Goal: Information Seeking & Learning: Learn about a topic

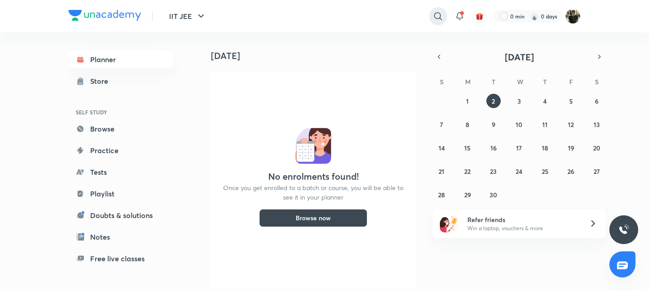
click at [434, 18] on icon at bounding box center [438, 16] width 11 height 11
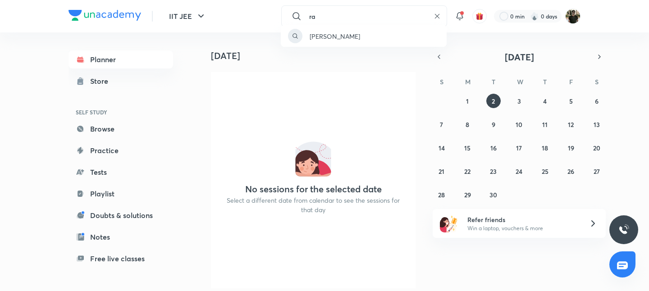
type input "r"
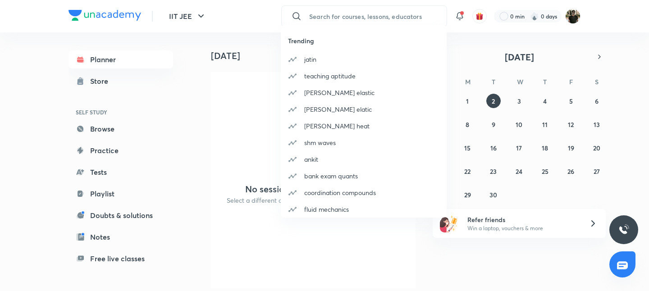
paste input "Bengaluru IIT JEE 2026 Conquer 1"
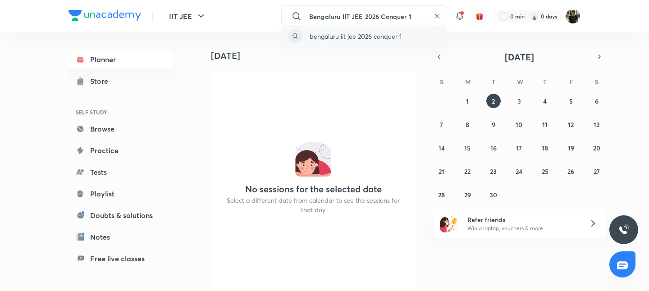
type input "Bengaluru IIT JEE 2026 Conquer 1"
click at [338, 36] on p "bengaluru iit jee 2026 conquer 1" at bounding box center [356, 36] width 92 height 9
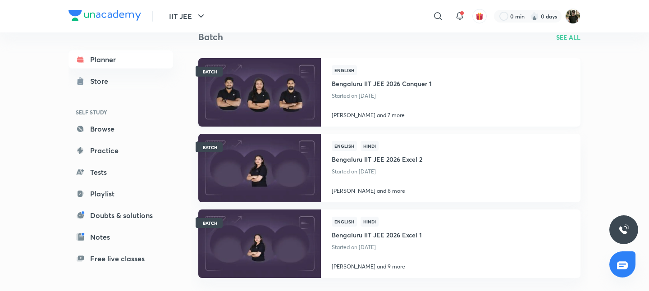
scroll to position [53, 0]
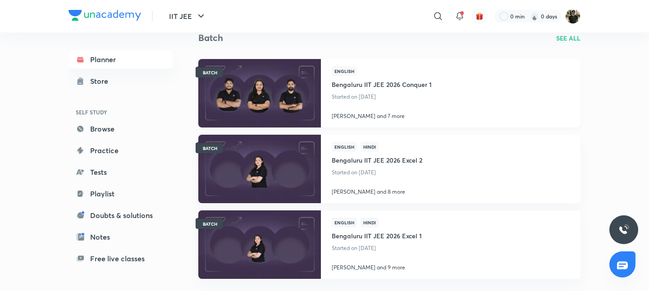
click at [371, 84] on h4 "Bengaluru IIT JEE 2026 Conquer 1" at bounding box center [382, 83] width 100 height 15
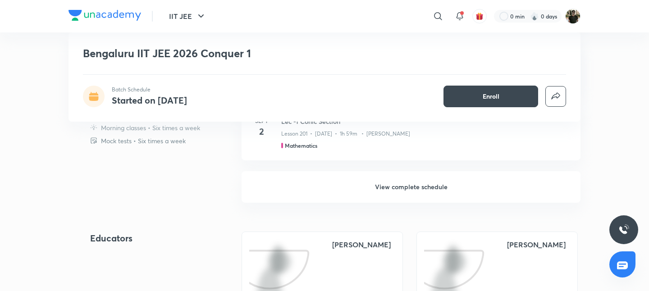
scroll to position [423, 0]
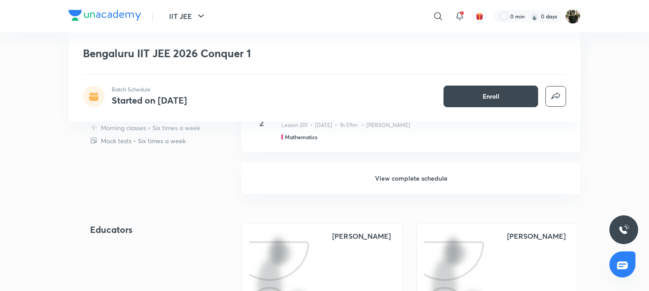
click at [405, 177] on h6 "View complete schedule" at bounding box center [411, 179] width 339 height 32
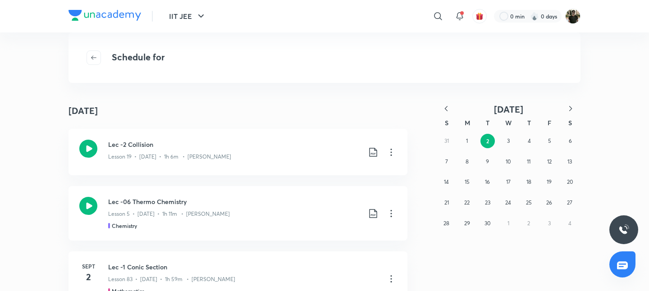
scroll to position [26, 0]
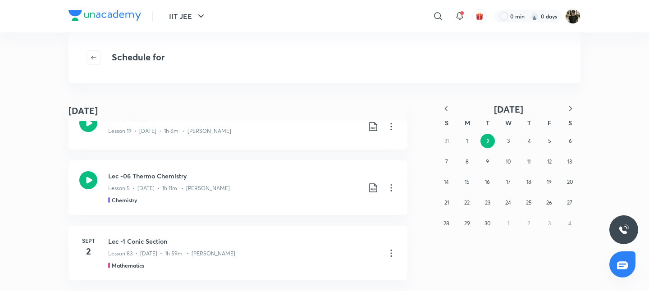
click at [425, 185] on div "[DATE] S M T W T F S 31 1 2 3 4 5 6 7 8 9 10 11 12 13 14 15 16 17 18 19 20 21 2…" at bounding box center [487, 183] width 144 height 216
click at [468, 140] on abbr "1" at bounding box center [467, 140] width 2 height 7
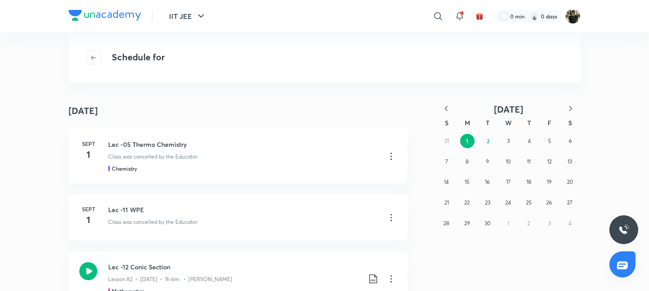
click at [19, 190] on div "[DATE] [DATE] [DATE] Lec -05 Thermo Chemistry Class was cancelled by the Educat…" at bounding box center [324, 196] width 649 height 190
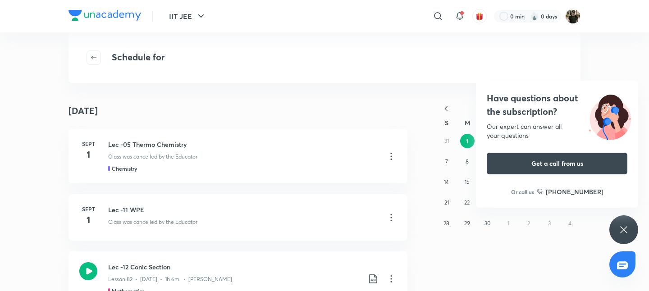
click at [44, 161] on div "[DATE] [DATE] [DATE] Lec -05 Thermo Chemistry Class was cancelled by the Educat…" at bounding box center [324, 196] width 649 height 190
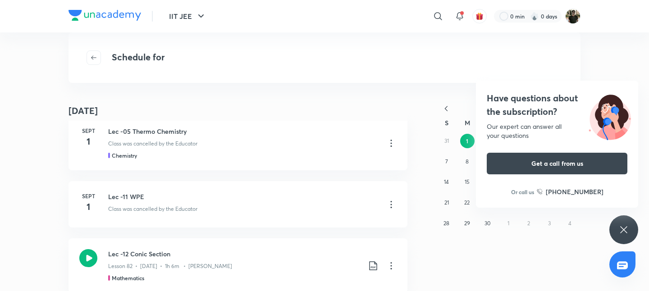
scroll to position [9, 0]
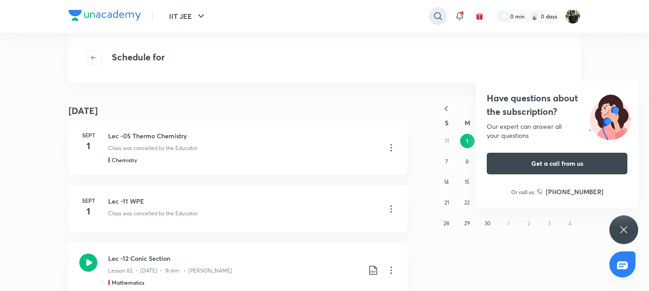
click at [434, 18] on icon at bounding box center [438, 16] width 11 height 11
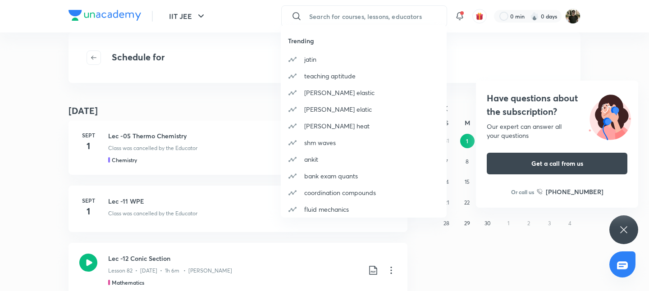
paste input "Bengaluru NEET UG 2026 Excel 1"
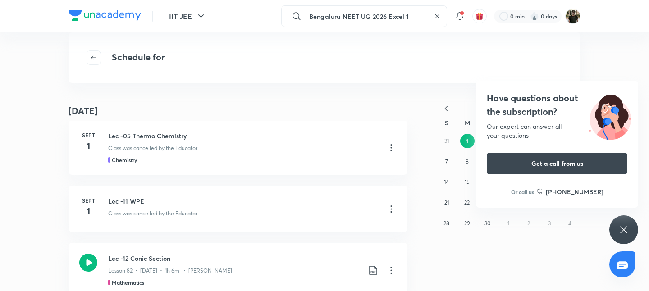
type input "Bengaluru NEET UG 2026 Excel 1"
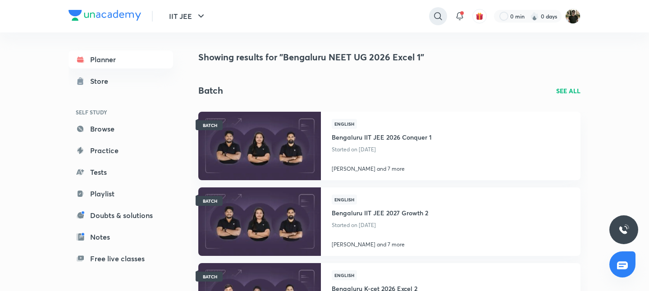
click at [436, 15] on icon at bounding box center [438, 16] width 11 height 11
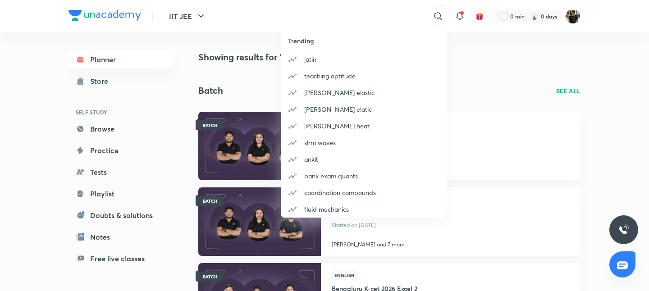
click at [325, 18] on div "Trending [PERSON_NAME] teaching aptitude [PERSON_NAME] elastic [PERSON_NAME] el…" at bounding box center [324, 145] width 649 height 291
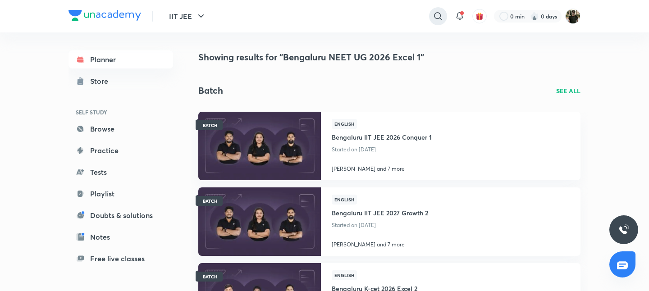
click at [438, 16] on icon at bounding box center [438, 16] width 11 height 11
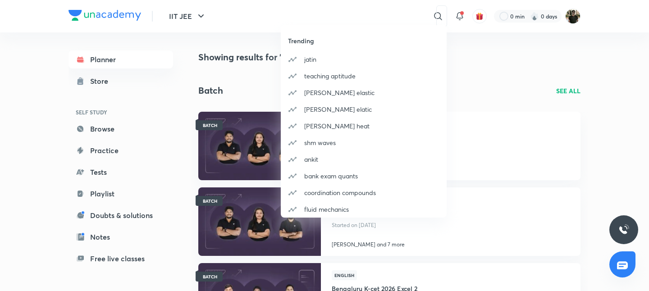
click at [356, 10] on div "Trending [PERSON_NAME] teaching aptitude [PERSON_NAME] elastic [PERSON_NAME] el…" at bounding box center [324, 145] width 649 height 291
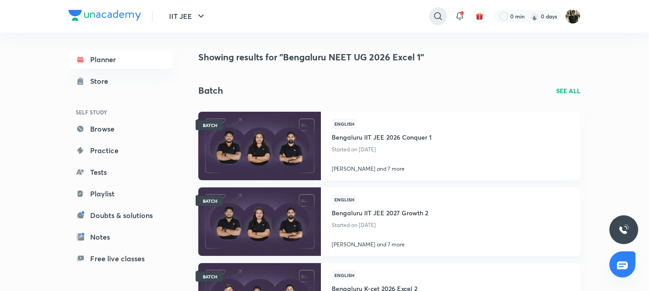
click at [440, 14] on icon at bounding box center [438, 16] width 11 height 11
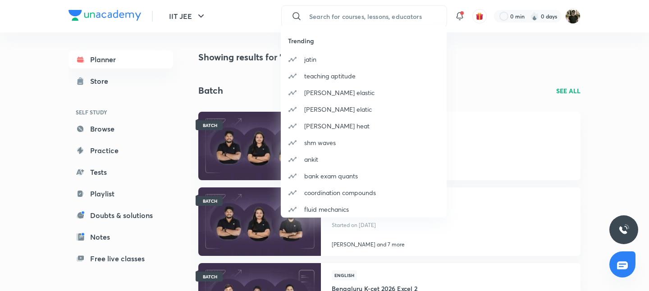
paste input "Bengaluru NEET UG 2026 Excel 1"
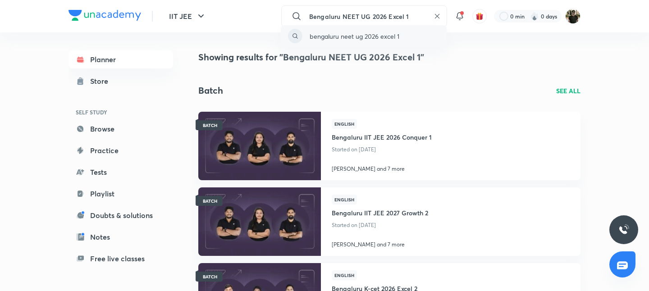
type input "Bengaluru NEET UG 2026 Excel 1"
click at [362, 36] on p "bengaluru neet ug 2026 excel 1" at bounding box center [355, 36] width 90 height 9
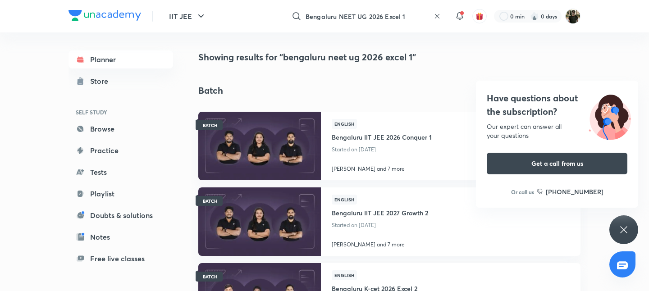
click at [623, 227] on icon at bounding box center [623, 229] width 11 height 11
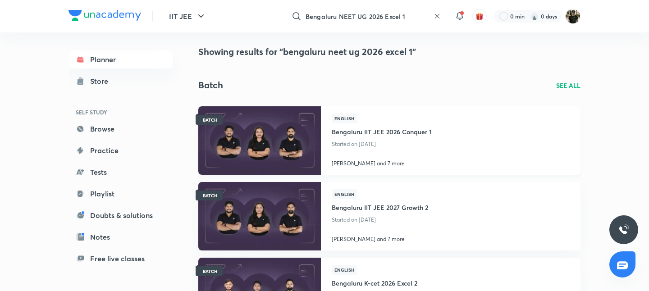
scroll to position [6, 0]
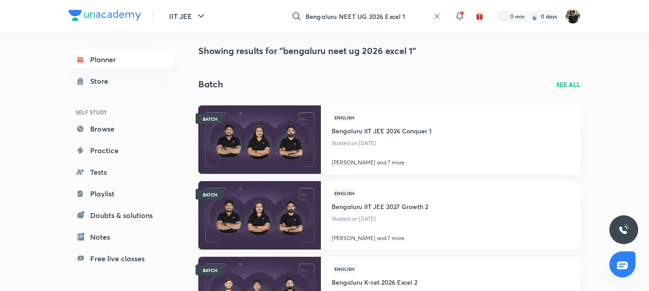
click at [566, 87] on p "SEE ALL" at bounding box center [568, 84] width 24 height 9
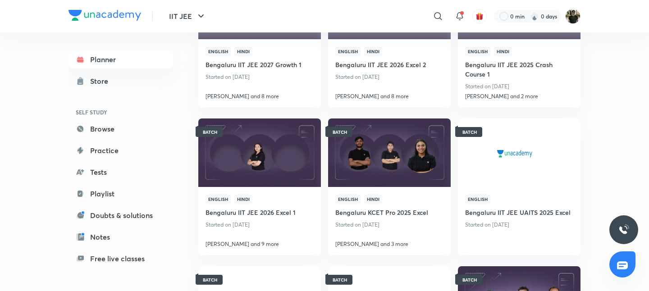
scroll to position [108, 0]
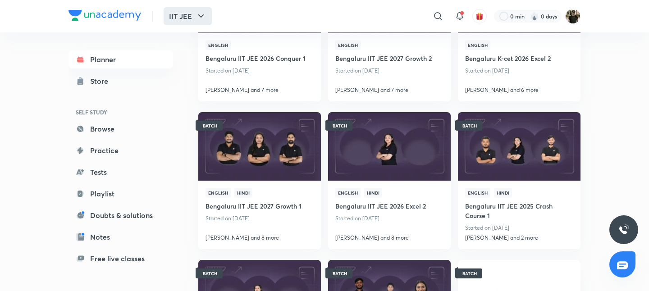
click at [200, 18] on icon "button" at bounding box center [201, 16] width 11 height 11
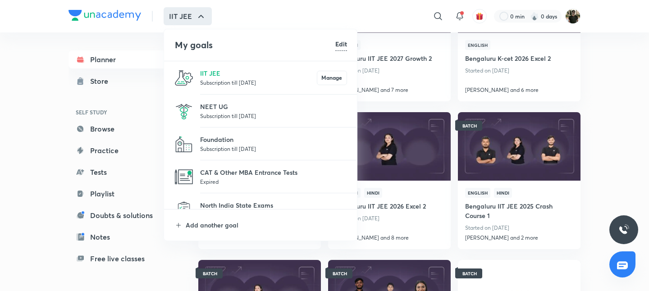
click at [218, 117] on p "Subscription till [DATE]" at bounding box center [273, 115] width 147 height 9
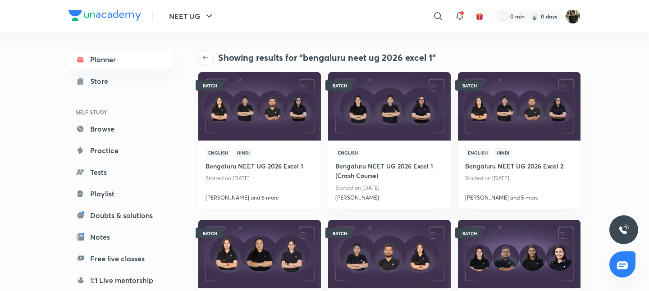
click at [275, 165] on h4 "Bengaluru NEET UG 2026 Excel 1" at bounding box center [259, 165] width 108 height 15
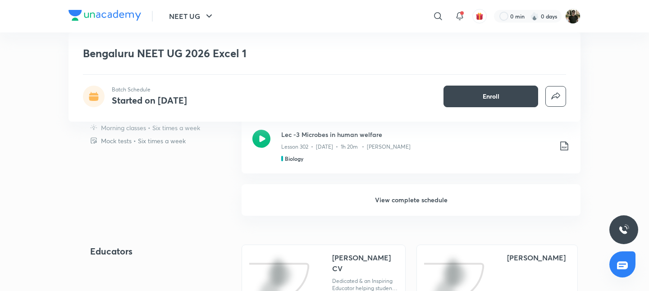
scroll to position [414, 0]
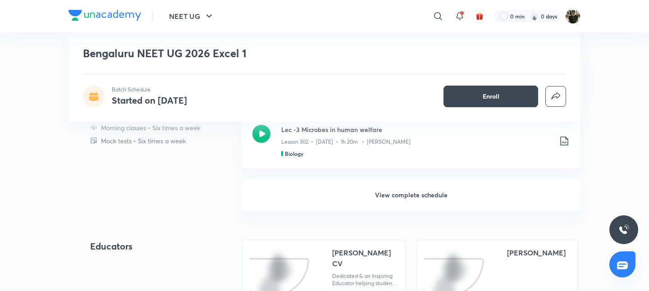
click at [401, 192] on h6 "View complete schedule" at bounding box center [411, 195] width 339 height 32
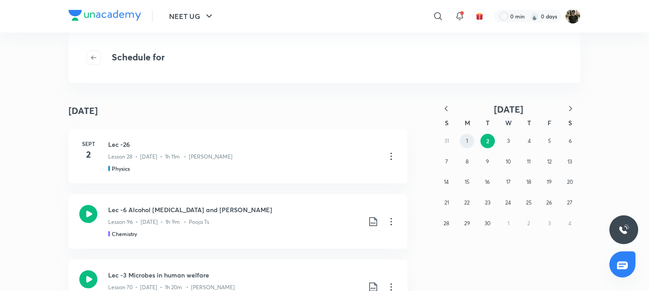
click at [468, 139] on button "1" at bounding box center [467, 141] width 14 height 14
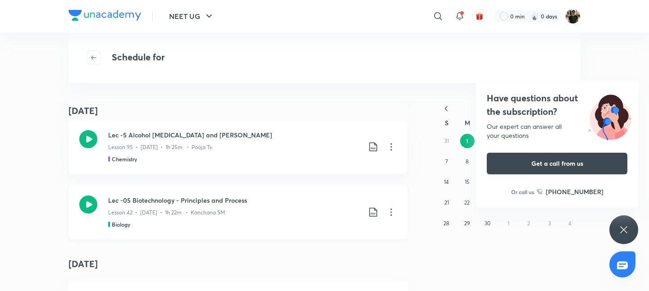
scroll to position [1279, 0]
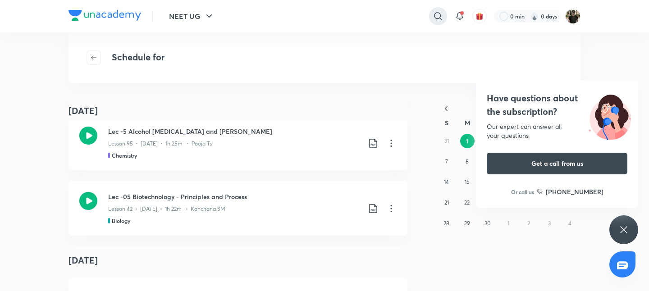
click at [435, 15] on icon at bounding box center [438, 16] width 11 height 11
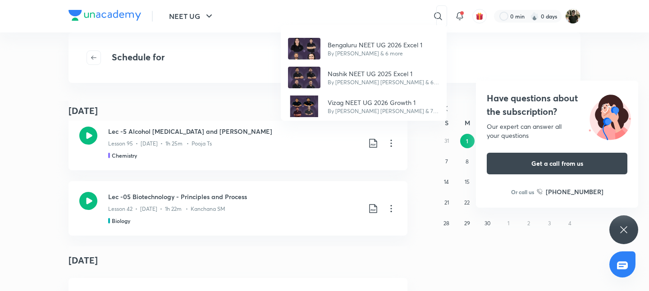
click at [199, 14] on div "Bengaluru NEET UG 2026 Excel 1 By [PERSON_NAME] & 6 more Nashik NEET UG 2025 Ex…" at bounding box center [324, 145] width 649 height 291
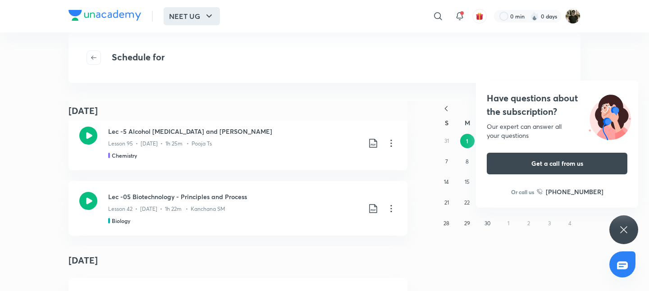
click at [201, 20] on button "NEET UG" at bounding box center [192, 16] width 56 height 18
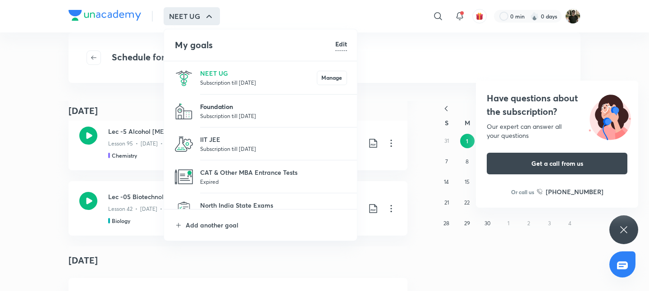
click at [215, 109] on p "Foundation" at bounding box center [273, 106] width 147 height 9
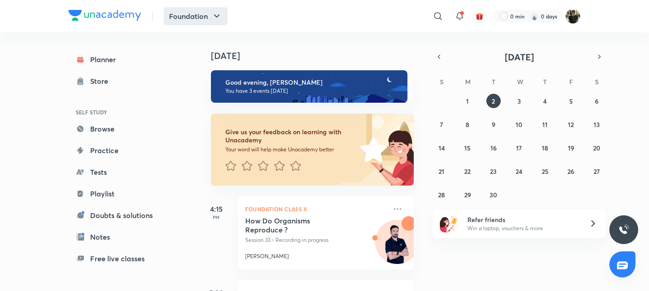
click at [211, 19] on icon "button" at bounding box center [216, 16] width 11 height 11
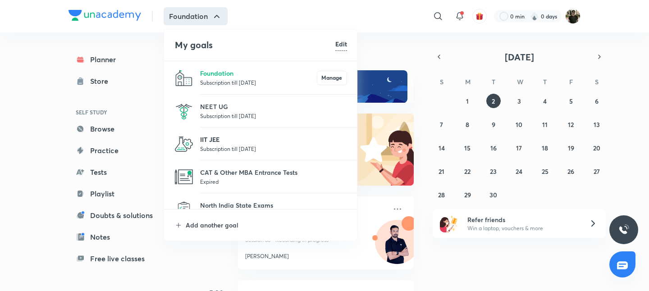
click at [219, 143] on p "IIT JEE" at bounding box center [273, 139] width 147 height 9
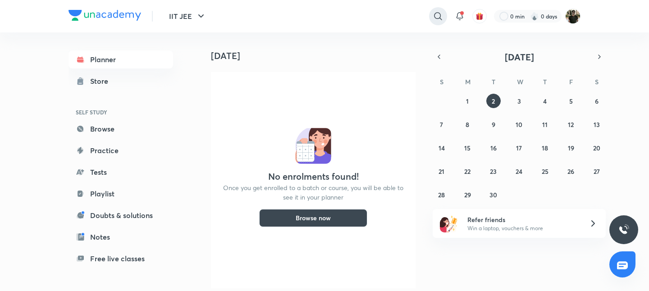
click at [437, 12] on icon at bounding box center [438, 16] width 8 height 8
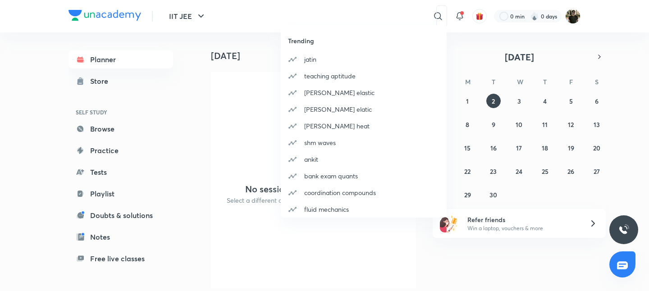
click at [339, 13] on div "Trending [PERSON_NAME] teaching aptitude [PERSON_NAME] elastic [PERSON_NAME] el…" at bounding box center [324, 145] width 649 height 291
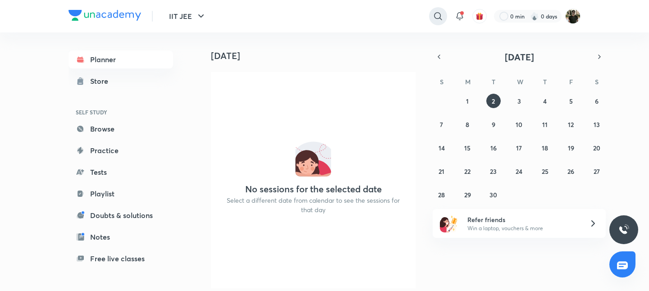
click at [433, 16] on icon at bounding box center [438, 16] width 11 height 11
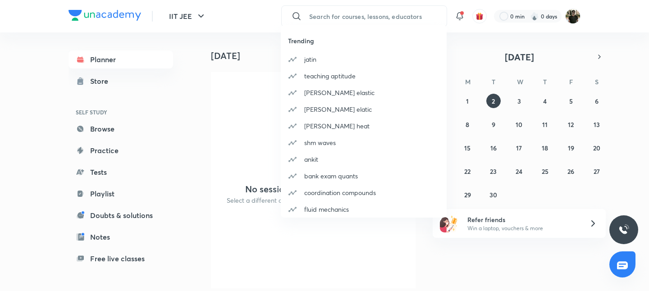
paste input "Vizag IIT JEE 2026 Excel 6"
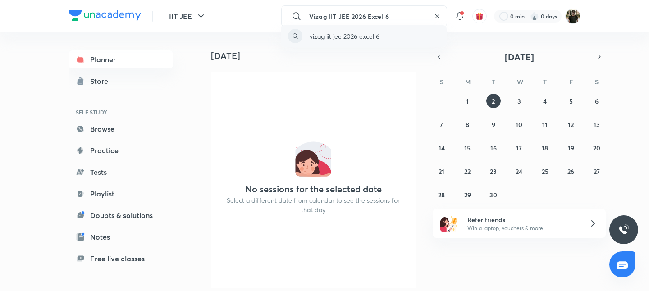
type input "Vizag IIT JEE 2026 Excel 6"
click at [341, 38] on p "vizag iit jee 2026 excel 6" at bounding box center [345, 36] width 70 height 9
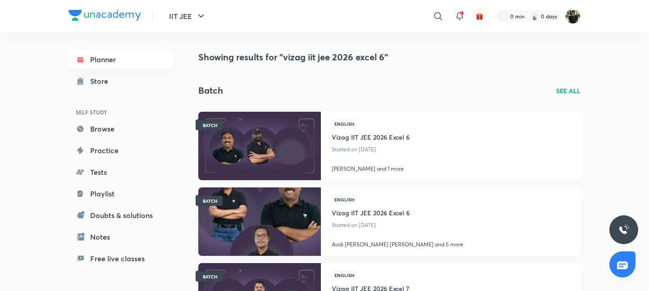
click at [348, 141] on h4 "Vizag IIT JEE 2026 Excel 6" at bounding box center [371, 136] width 78 height 15
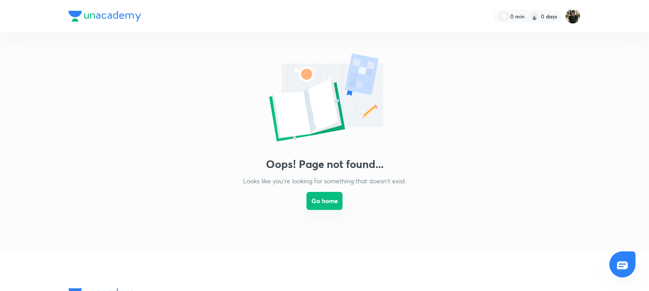
click at [328, 209] on button "Go home" at bounding box center [324, 201] width 36 height 18
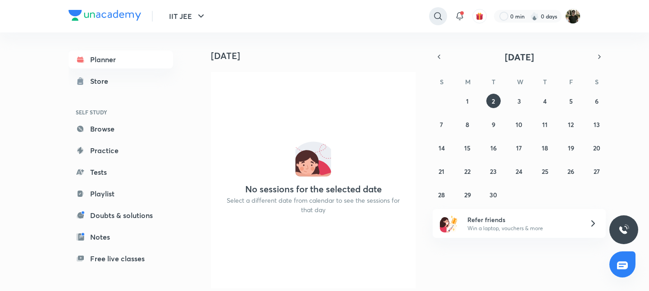
click at [438, 13] on icon at bounding box center [438, 16] width 8 height 8
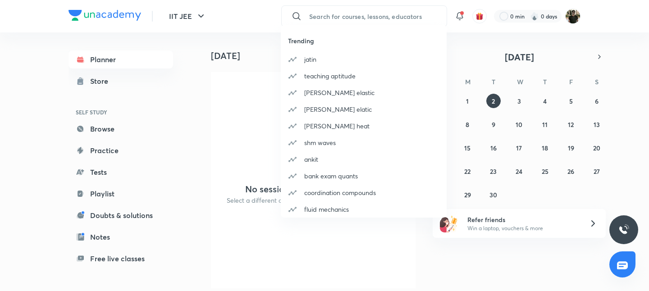
paste input "Vizag IIT JEE 2026 Excel 6"
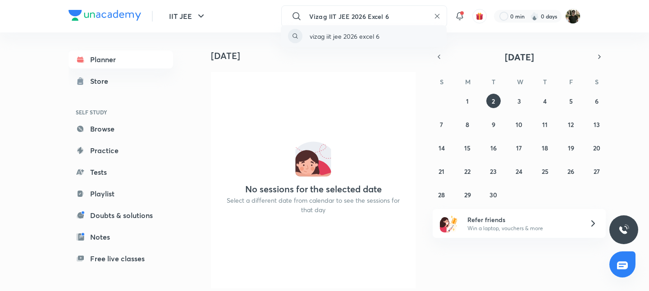
type input "Vizag IIT JEE 2026 Excel 6"
click at [347, 33] on p "vizag iit jee 2026 excel 6" at bounding box center [345, 36] width 70 height 9
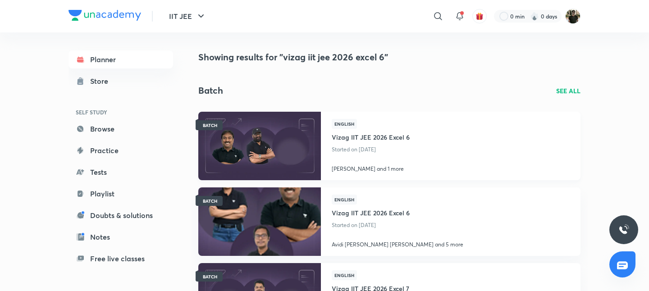
click at [369, 136] on h4 "Vizag IIT JEE 2026 Excel 6" at bounding box center [371, 136] width 78 height 15
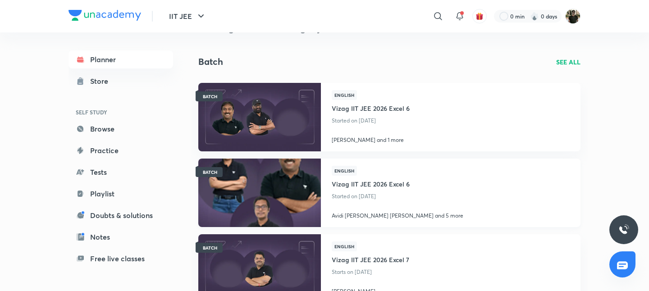
scroll to position [41, 0]
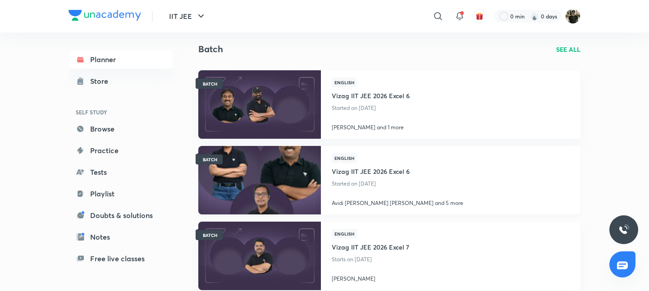
click at [282, 176] on img at bounding box center [259, 180] width 125 height 70
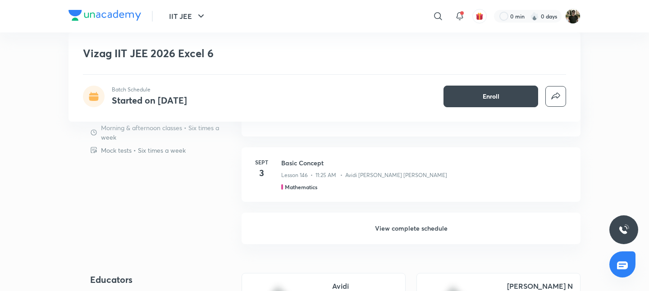
scroll to position [565, 0]
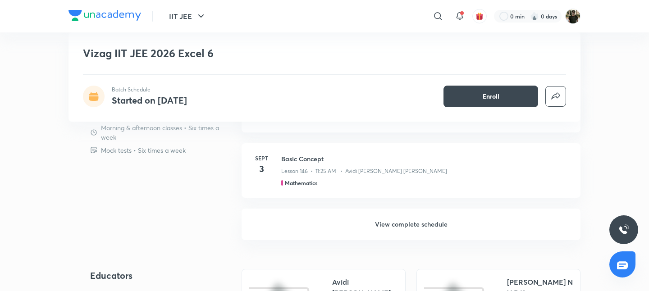
click at [405, 226] on h6 "View complete schedule" at bounding box center [411, 225] width 339 height 32
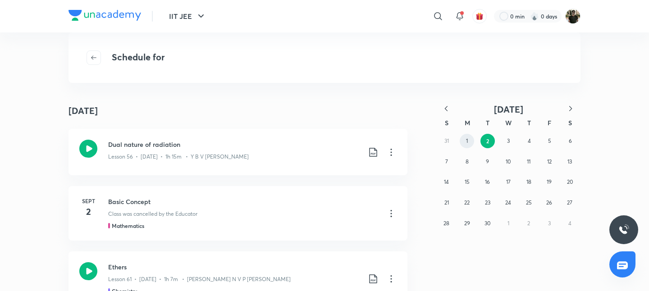
click at [470, 141] on button "1" at bounding box center [467, 141] width 14 height 14
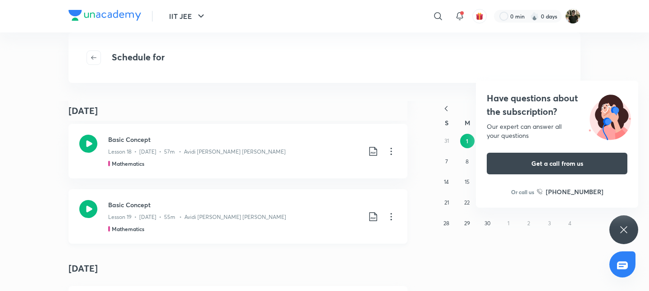
scroll to position [81, 0]
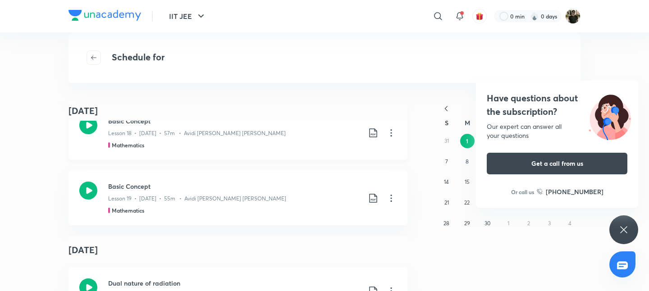
click at [160, 142] on div "Mathematics" at bounding box center [234, 145] width 252 height 8
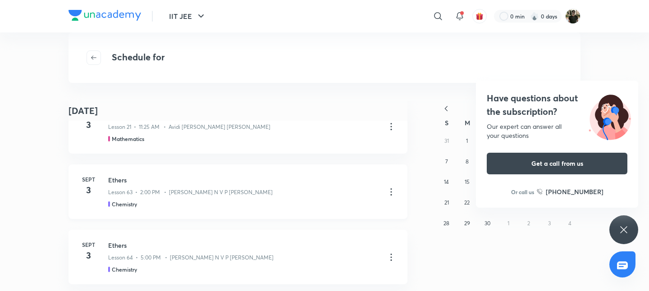
scroll to position [556, 0]
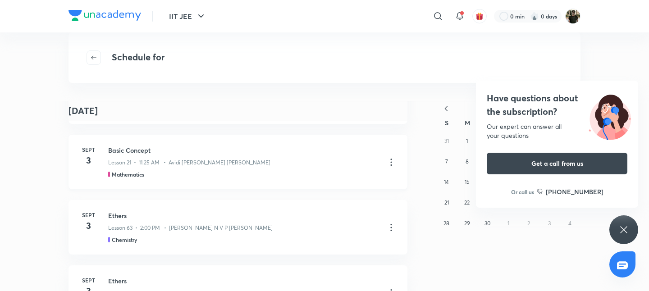
click at [390, 160] on icon at bounding box center [391, 162] width 11 height 11
click at [330, 183] on p "Go to course page" at bounding box center [327, 184] width 54 height 9
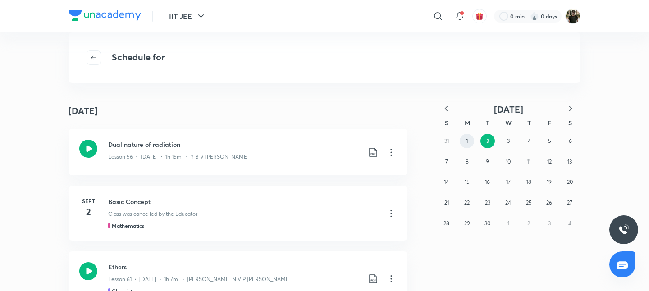
click at [466, 141] on abbr "1" at bounding box center [467, 140] width 2 height 7
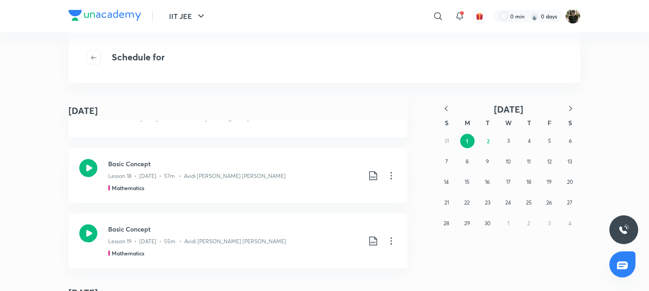
scroll to position [53, 0]
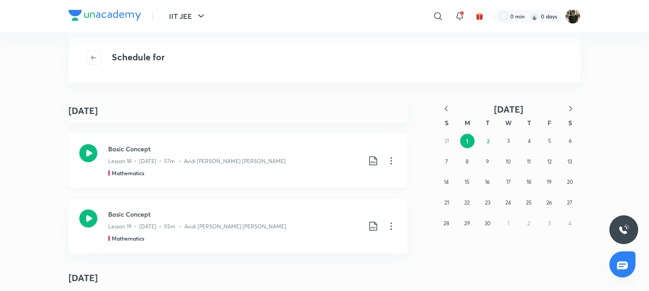
click at [390, 161] on icon at bounding box center [391, 160] width 11 height 11
click at [318, 184] on p "Go to course page" at bounding box center [327, 182] width 54 height 9
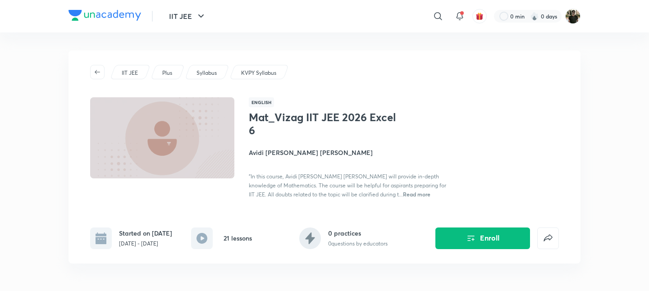
click at [403, 191] on span "Read more" at bounding box center [416, 194] width 27 height 7
